Goal: Find specific page/section: Find specific page/section

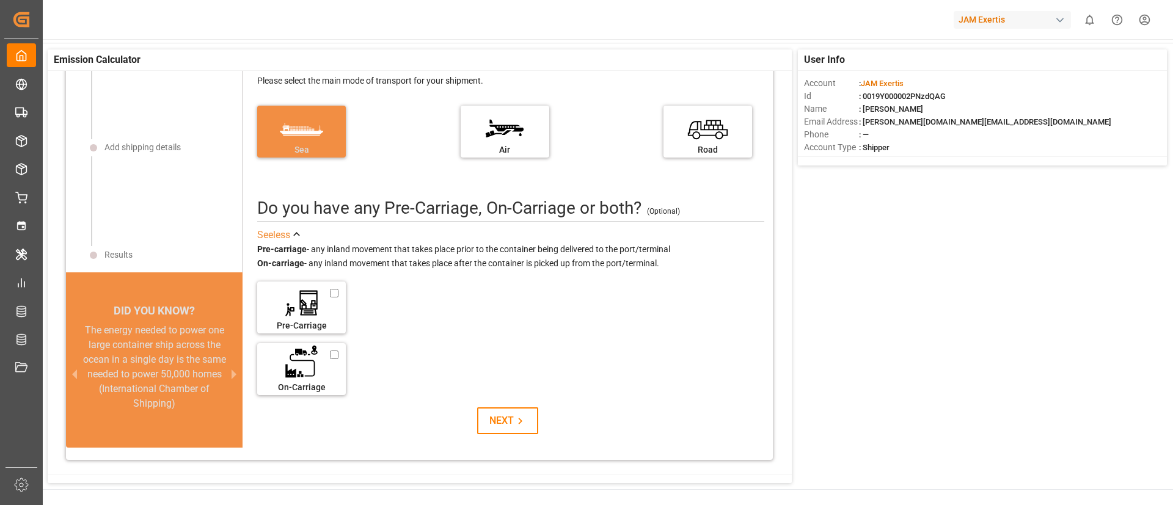
scroll to position [24, 0]
click at [202, 376] on div "The energy needed to power one large container ship across the ocean in a singl…" at bounding box center [154, 368] width 147 height 88
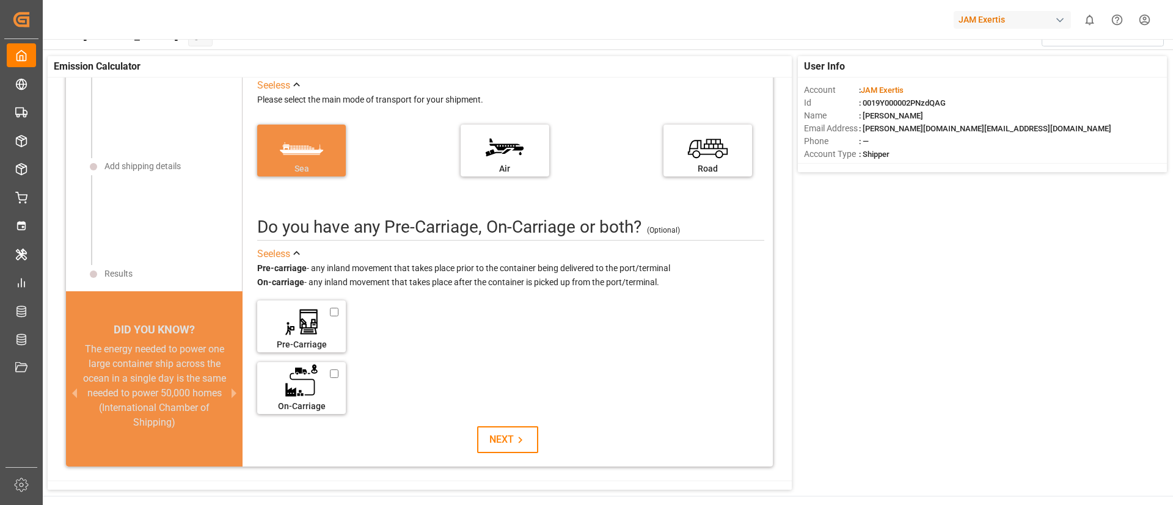
scroll to position [12, 0]
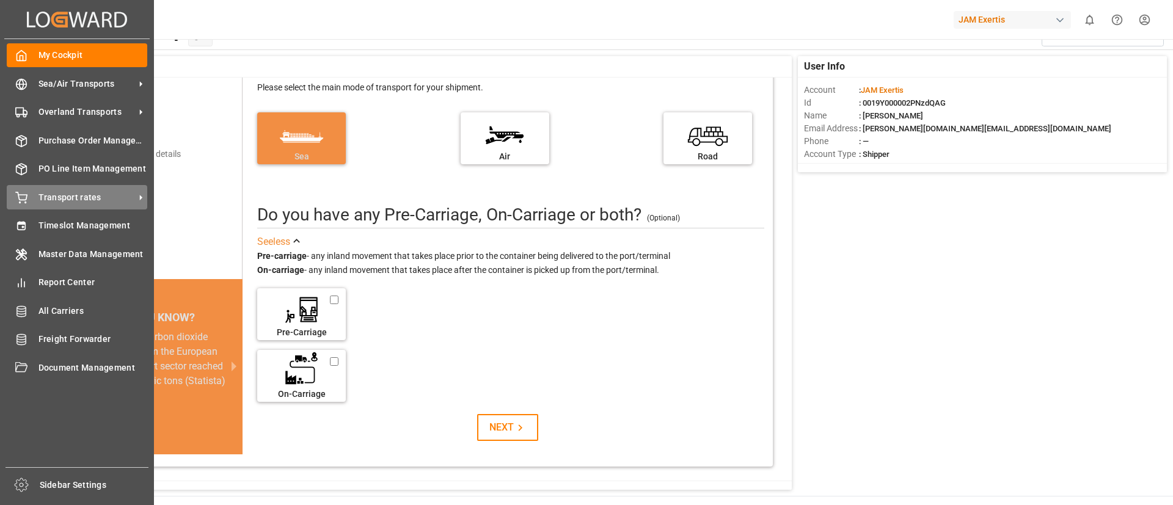
click at [145, 198] on icon at bounding box center [140, 197] width 13 height 13
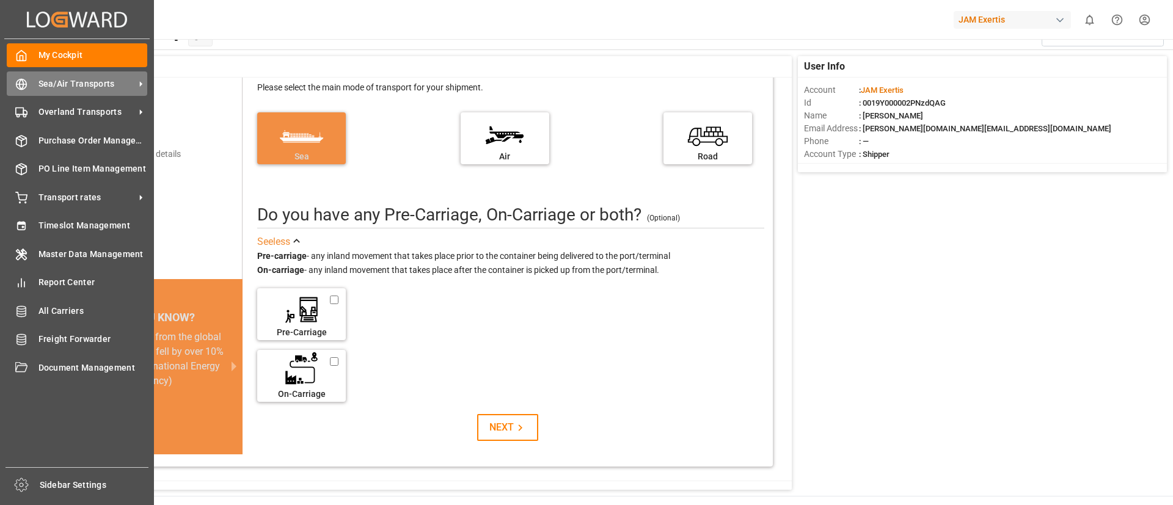
click at [139, 84] on icon at bounding box center [140, 84] width 13 height 13
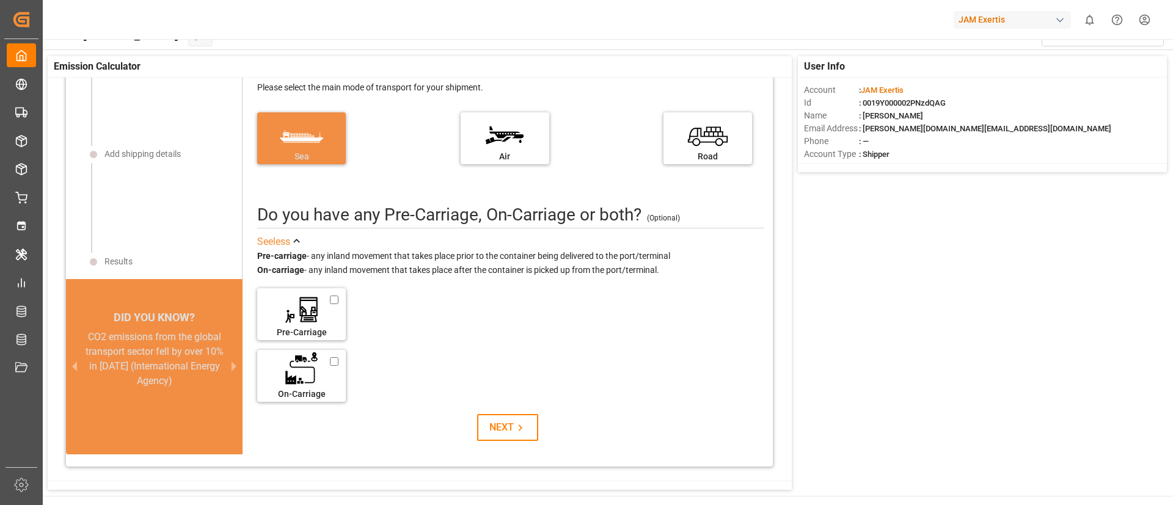
click at [293, 33] on div "JAM Exertis 0 Notifications Only show unread All Watching Mark all categories r…" at bounding box center [603, 19] width 1139 height 39
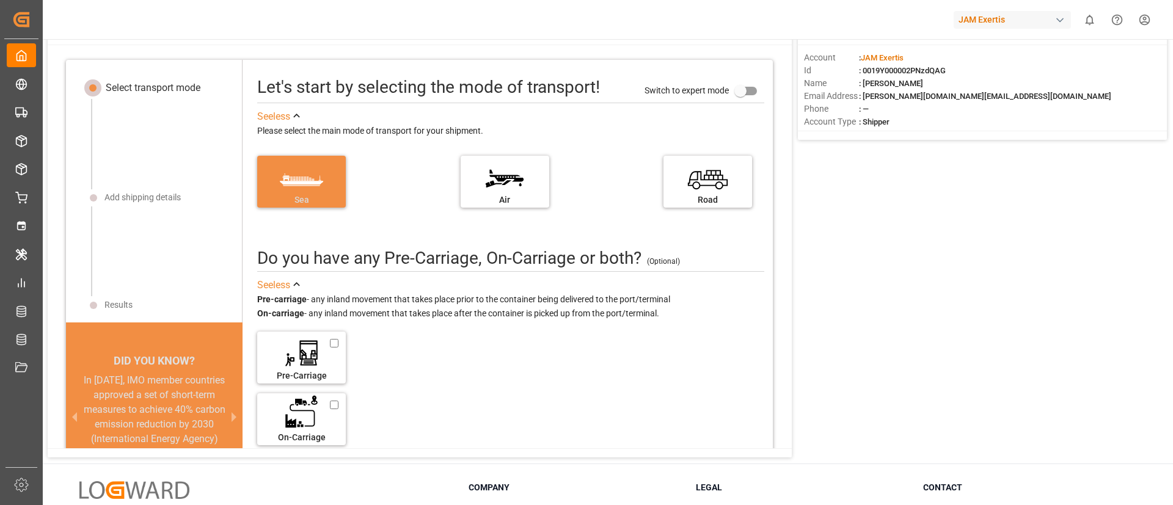
scroll to position [0, 0]
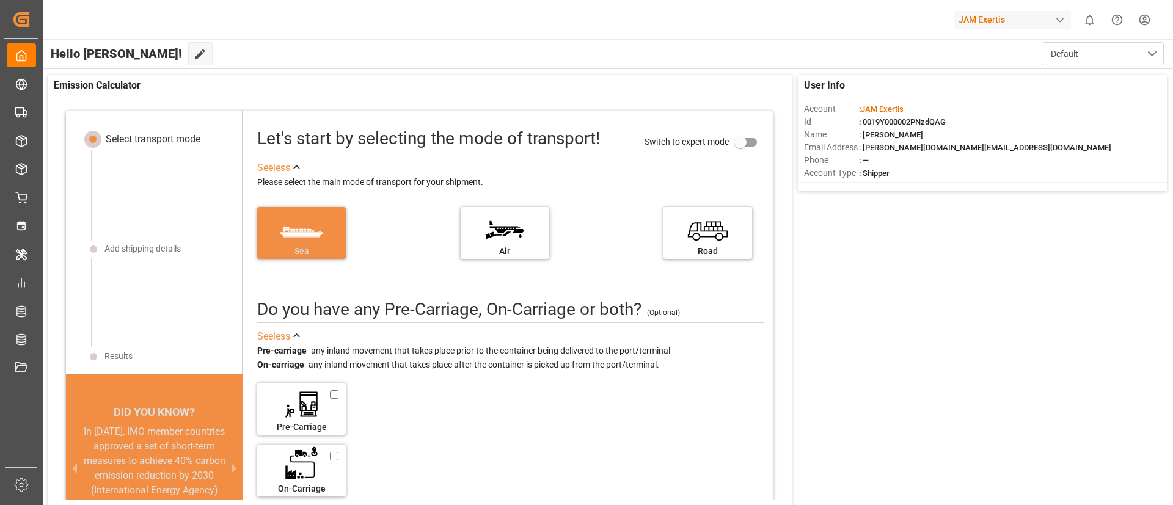
click at [996, 20] on div "JAM Exertis" at bounding box center [1012, 20] width 117 height 18
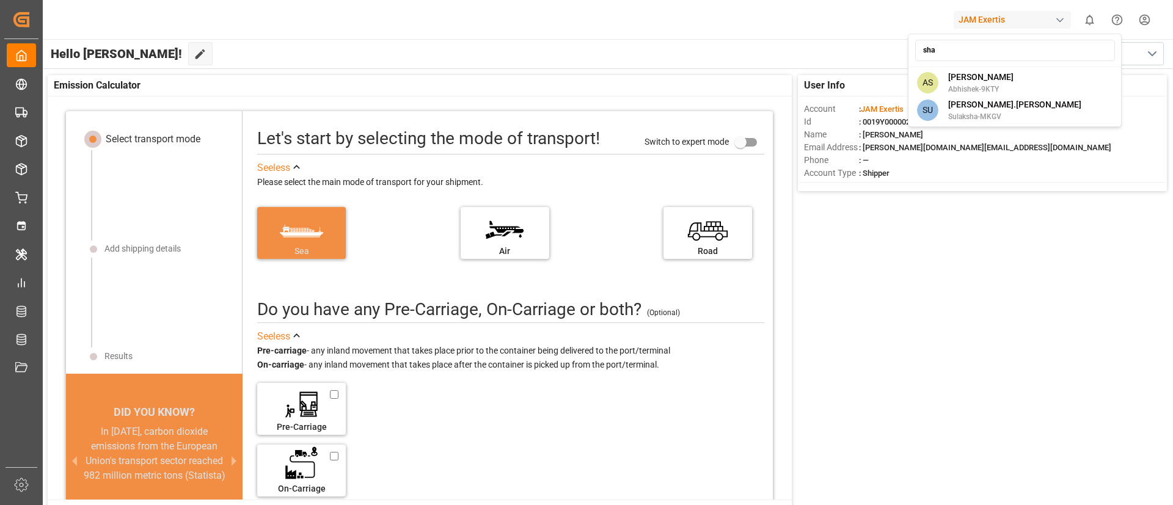
click at [954, 56] on input "sha" at bounding box center [1015, 50] width 200 height 21
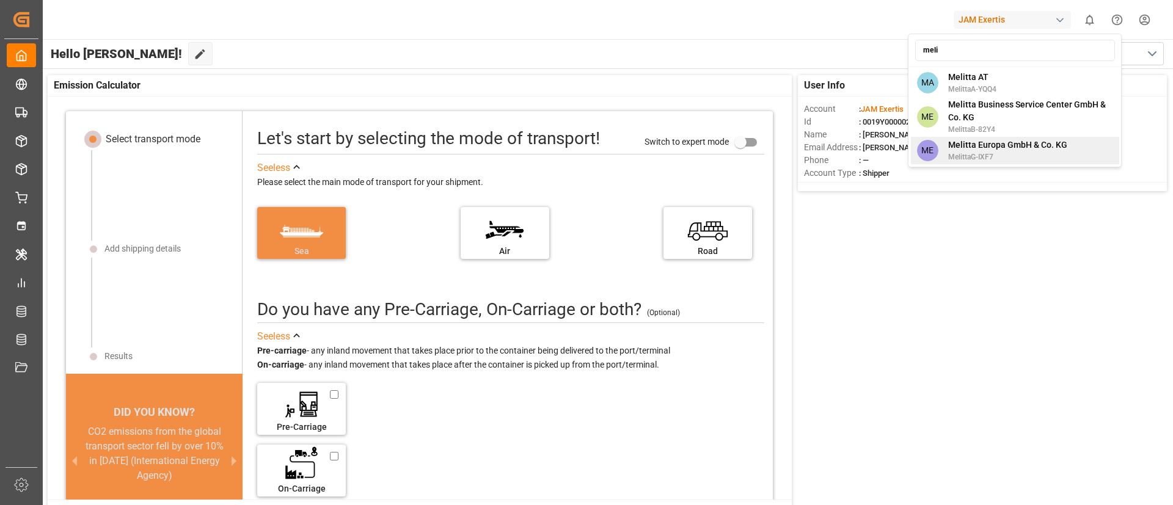
type input "meli"
click at [1000, 152] on span "MelittaG-IXF7" at bounding box center [1007, 157] width 119 height 11
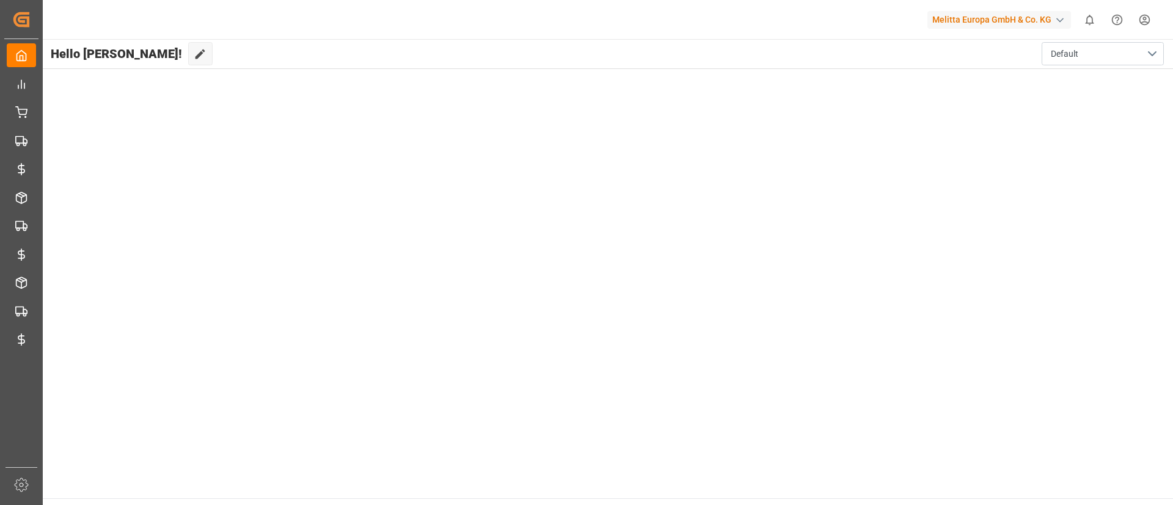
click at [378, 63] on div "Hello [PERSON_NAME]! Edit Cockpit Default" at bounding box center [608, 53] width 1132 height 29
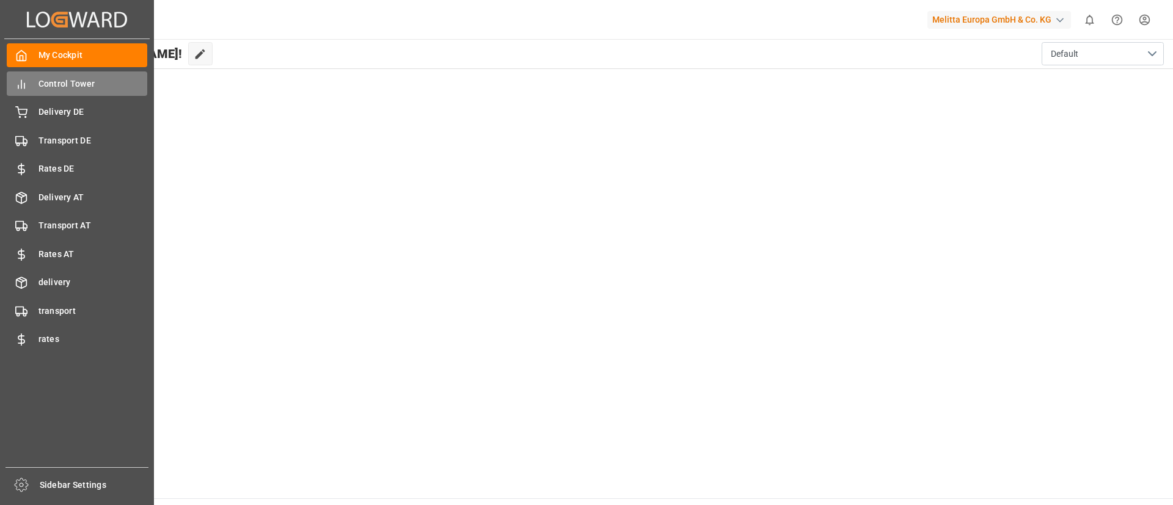
click at [81, 95] on div "Control Tower Control Tower" at bounding box center [77, 83] width 141 height 24
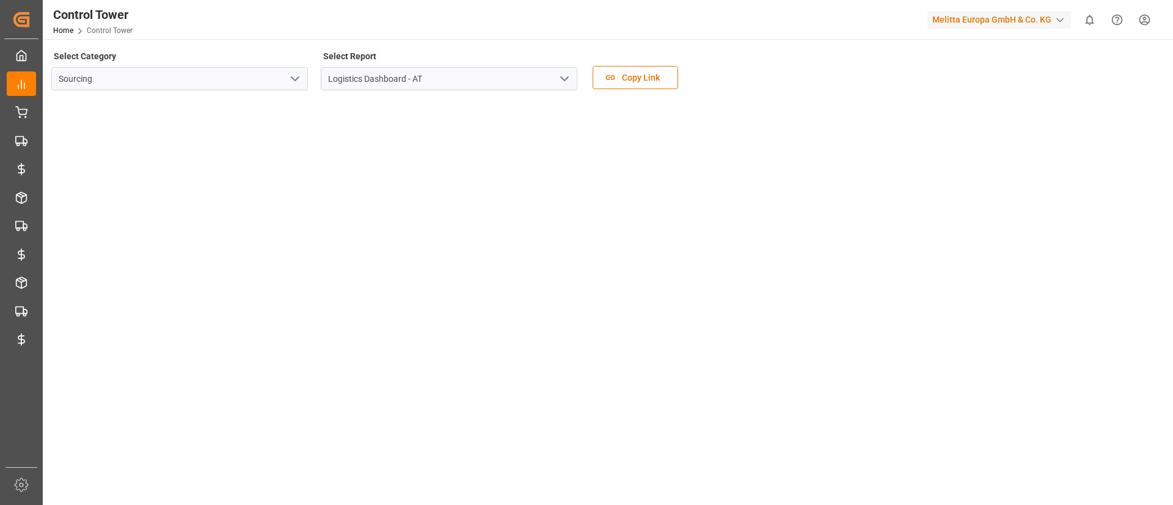
click at [1003, 15] on div "Melitta Europa GmbH & Co. KG" at bounding box center [1000, 20] width 144 height 18
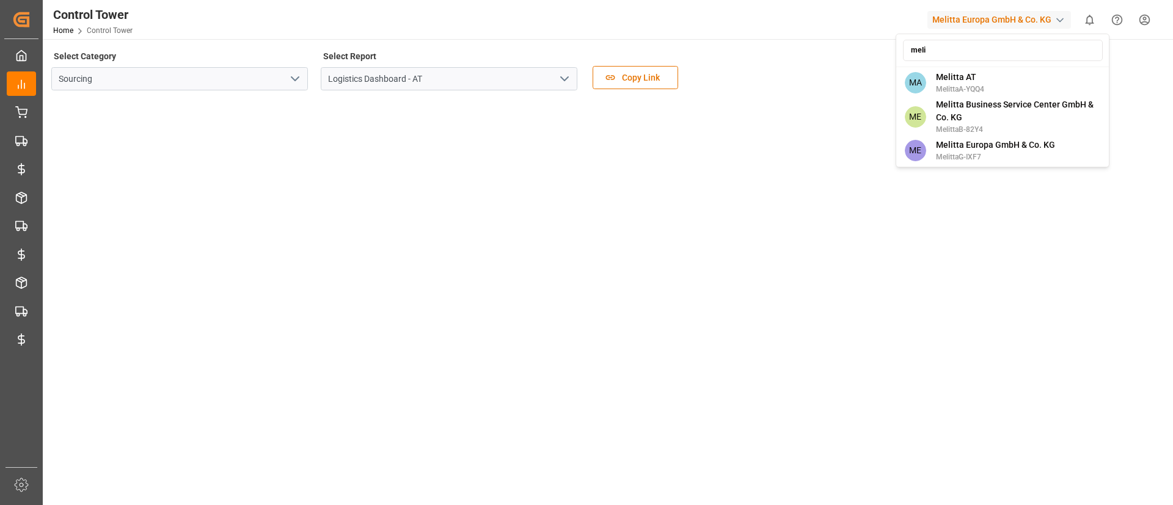
type input "meli"
click at [997, 156] on span "MelittaG-IXF7" at bounding box center [995, 157] width 119 height 11
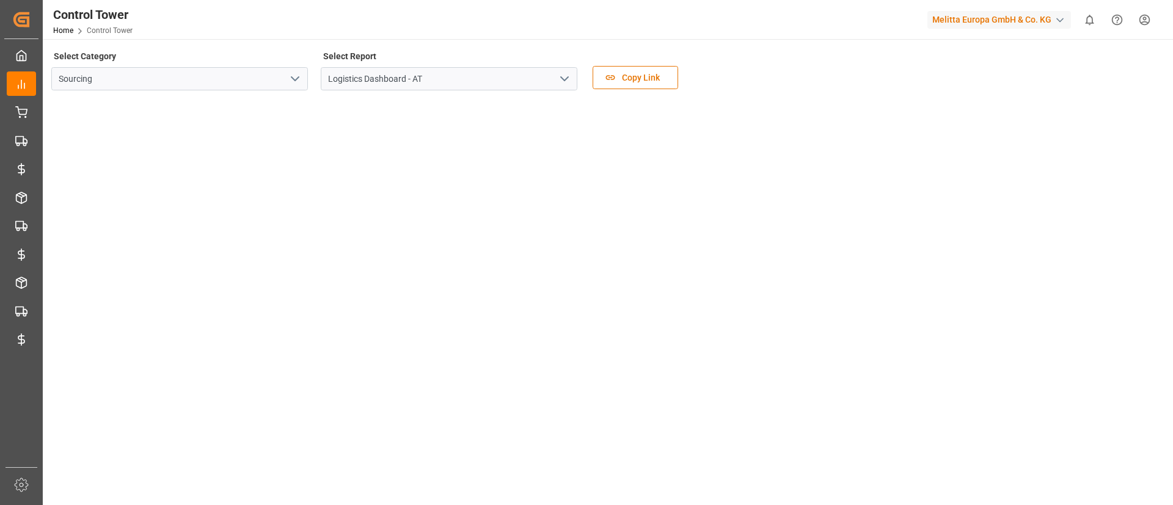
click at [1122, 12] on button "Help Center" at bounding box center [1117, 19] width 27 height 27
